Goal: Use online tool/utility: Utilize a website feature to perform a specific function

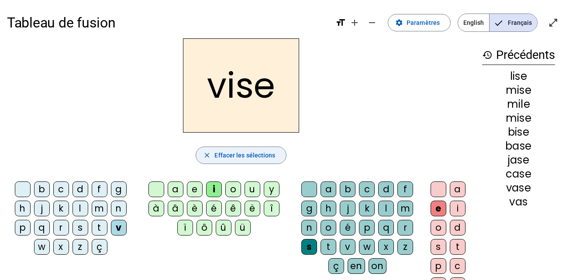
scroll to position [2, 0]
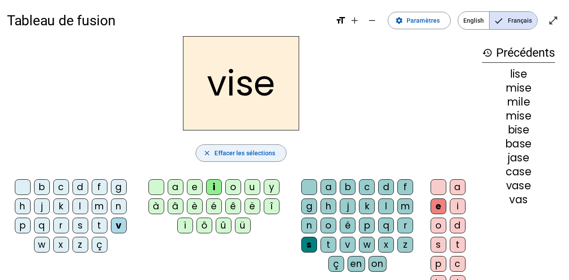
click at [207, 149] on span "button" at bounding box center [241, 153] width 90 height 21
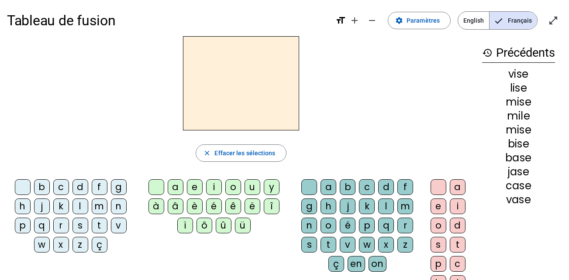
click at [95, 209] on div "m" at bounding box center [100, 207] width 16 height 16
click at [176, 188] on div "a" at bounding box center [176, 187] width 16 height 16
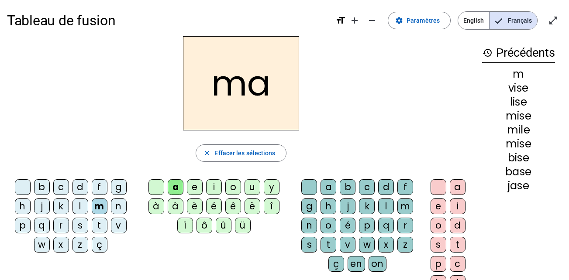
click at [96, 206] on div "m" at bounding box center [100, 207] width 16 height 16
click at [96, 207] on div "m" at bounding box center [100, 207] width 16 height 16
click at [96, 225] on div "t" at bounding box center [100, 226] width 16 height 16
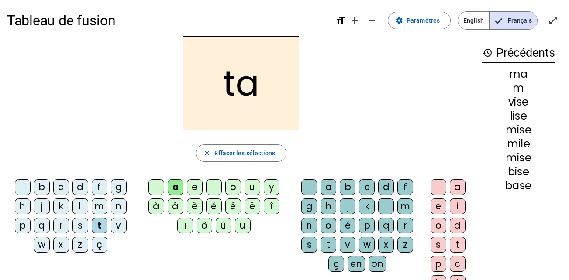
click at [99, 226] on div "t" at bounding box center [100, 226] width 16 height 16
click at [77, 204] on div "l" at bounding box center [80, 207] width 16 height 16
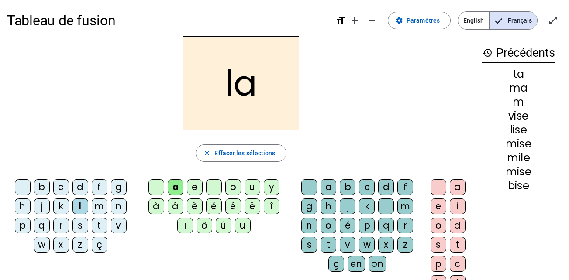
click at [177, 188] on div "a" at bounding box center [176, 187] width 16 height 16
click at [195, 186] on div "e" at bounding box center [195, 187] width 16 height 16
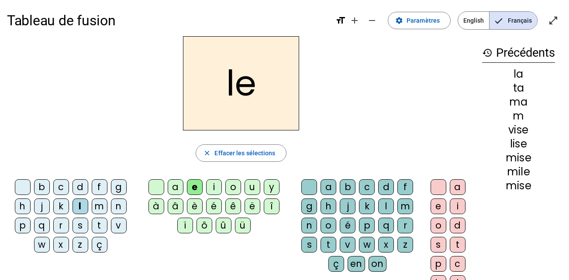
click at [257, 191] on div "u" at bounding box center [252, 187] width 16 height 16
click at [106, 229] on div "t" at bounding box center [100, 226] width 16 height 16
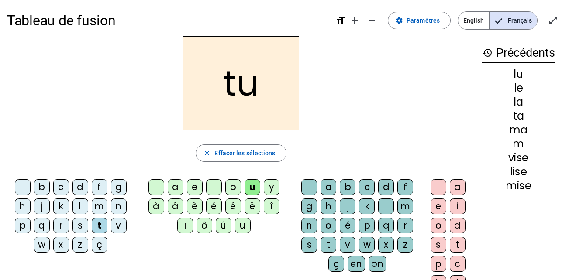
click at [95, 226] on div "t" at bounding box center [100, 226] width 16 height 16
click at [81, 186] on div "d" at bounding box center [80, 187] width 16 height 16
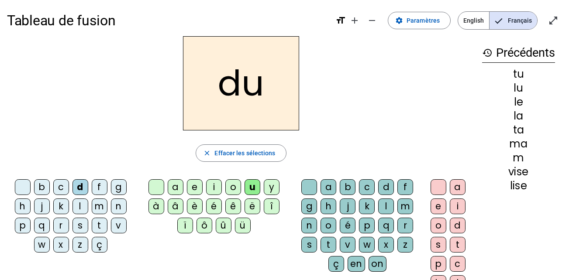
click at [195, 188] on div "e" at bounding box center [195, 187] width 16 height 16
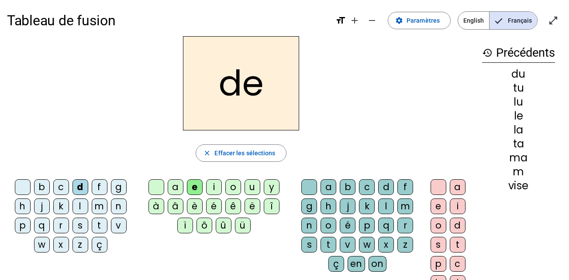
click at [98, 209] on div "m" at bounding box center [100, 207] width 16 height 16
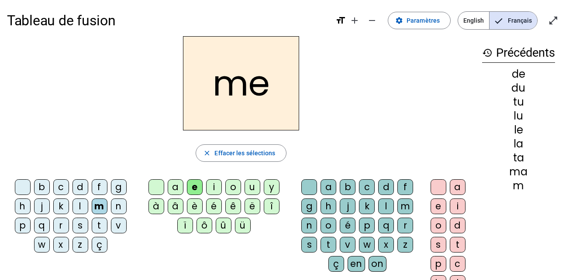
click at [39, 207] on div "j" at bounding box center [42, 207] width 16 height 16
